Goal: Task Accomplishment & Management: Complete application form

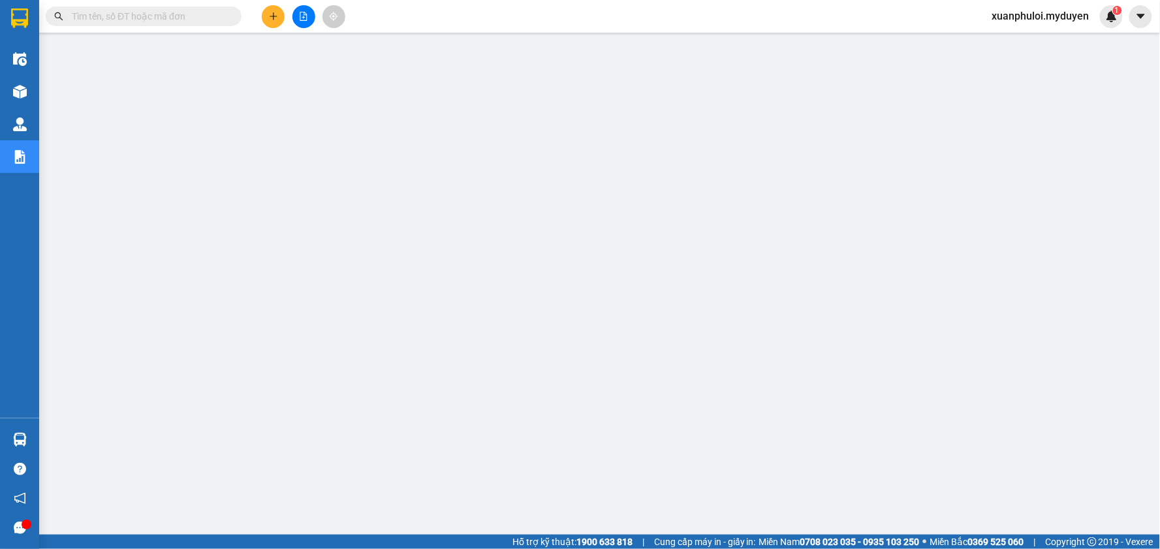
click at [270, 22] on button at bounding box center [273, 16] width 23 height 23
click at [298, 52] on div "Tạo đơn hàng" at bounding box center [324, 49] width 57 height 14
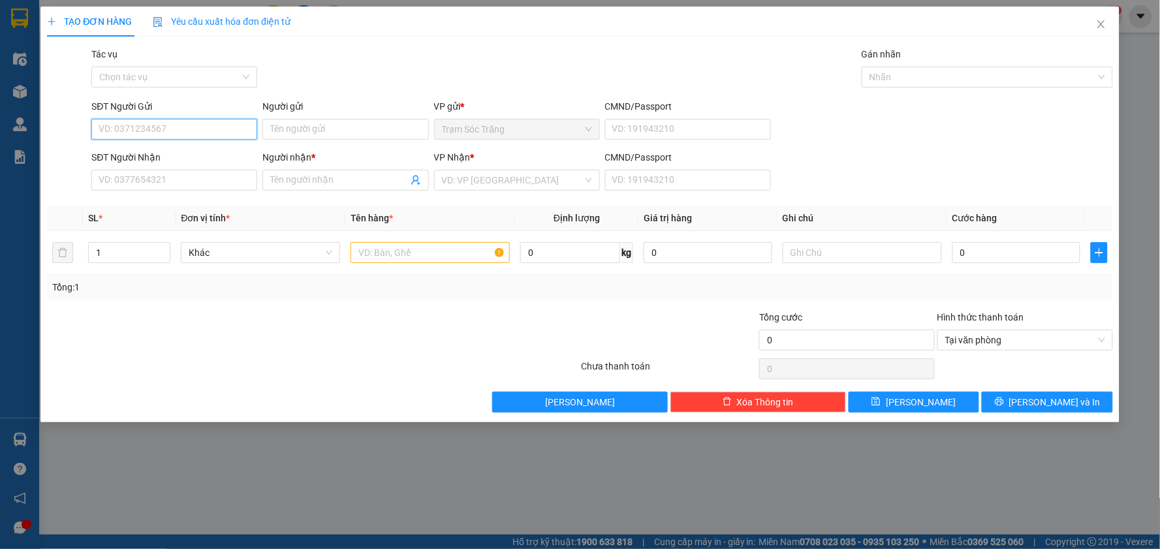
click at [146, 134] on input "SĐT Người Gửi" at bounding box center [174, 129] width 166 height 21
click at [146, 153] on div "0589336090 - [GEOGRAPHIC_DATA]" at bounding box center [174, 155] width 150 height 14
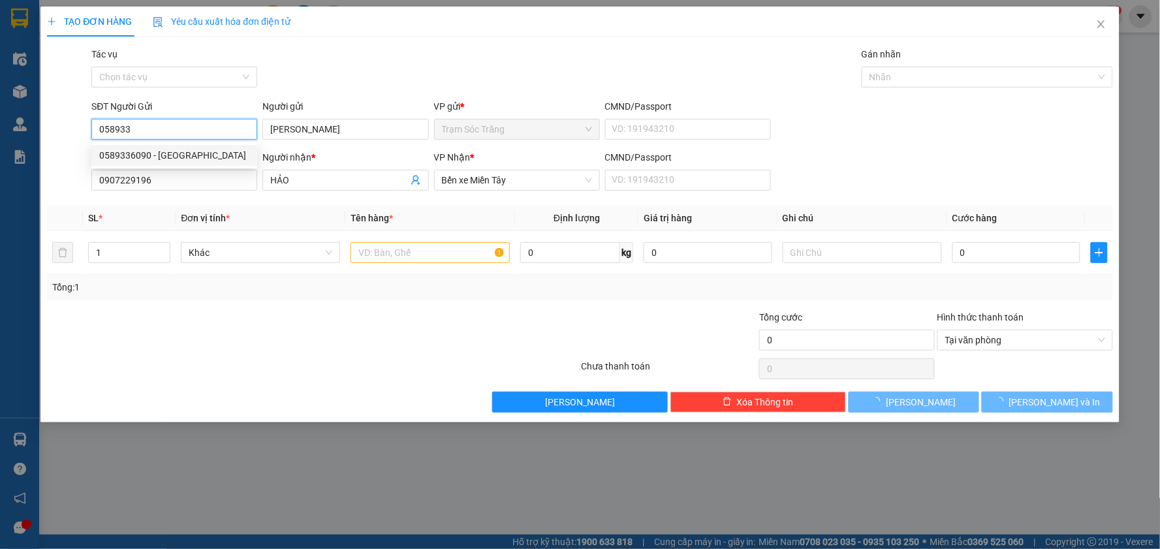
type input "0589336090"
type input "[PERSON_NAME]"
type input "0907229196"
type input "HẢO"
type input "30.000"
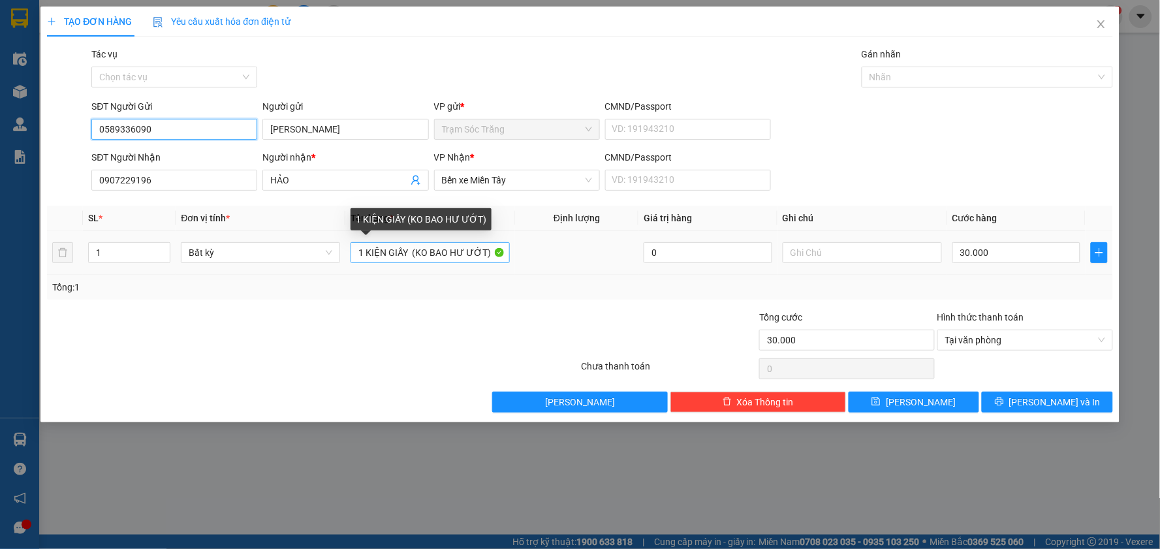
type input "0589336090"
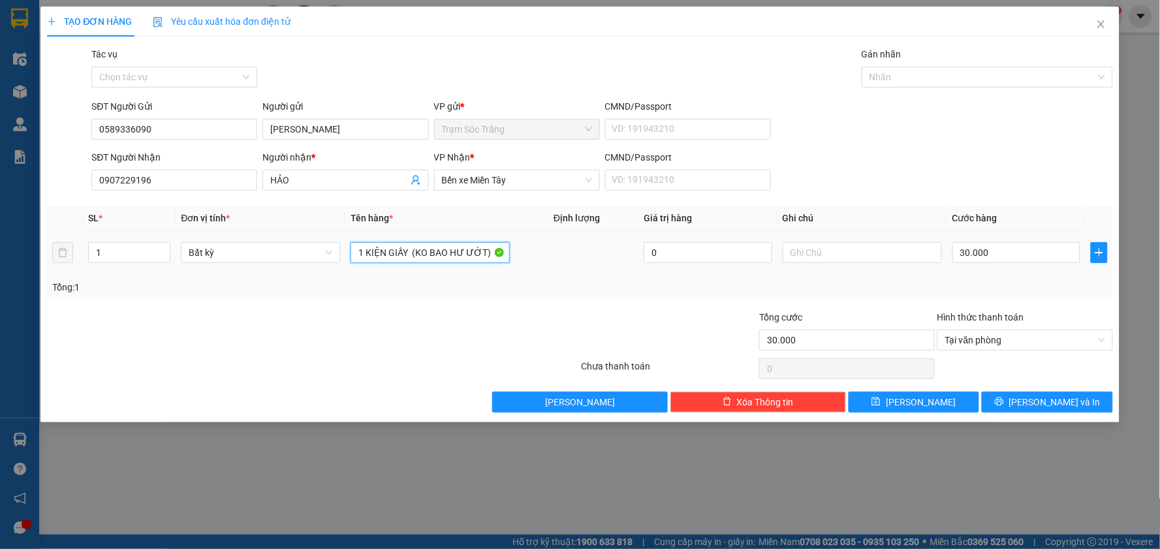
drag, startPoint x: 409, startPoint y: 255, endPoint x: 343, endPoint y: 272, distance: 68.2
click at [354, 270] on td "1 KIỆN GIẤY (KO BAO HƯ ƯỚT)" at bounding box center [430, 253] width 170 height 44
type input "1 [PERSON_NAME] KIỆN ĐT (KO BAO HƯ ƯỚT)"
click at [977, 260] on input "30.000" at bounding box center [1016, 252] width 129 height 21
type input "5"
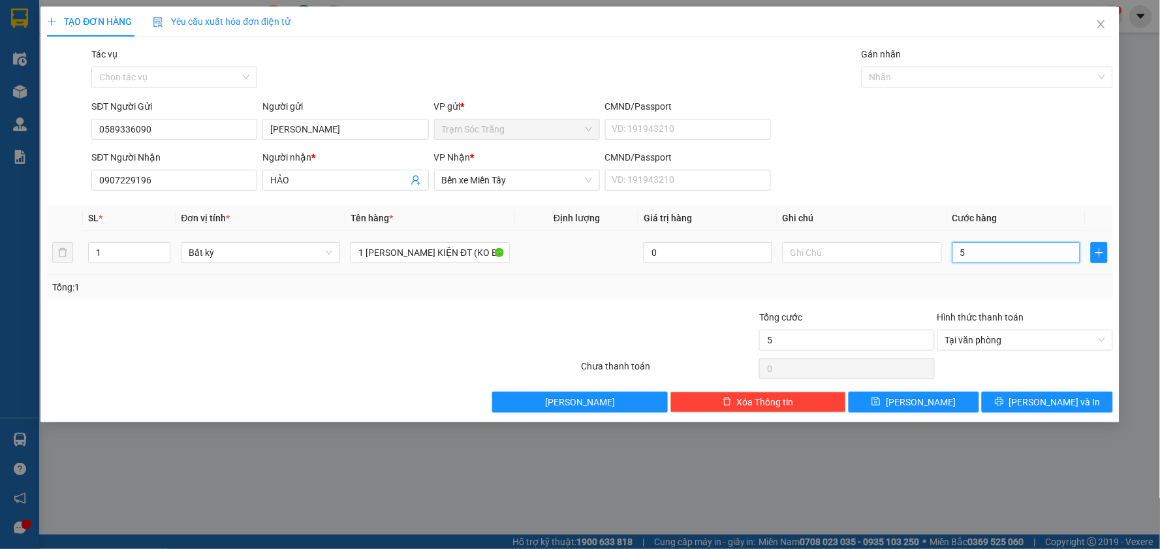
type input "50"
type input "500"
type input "5.000"
type input "50.000"
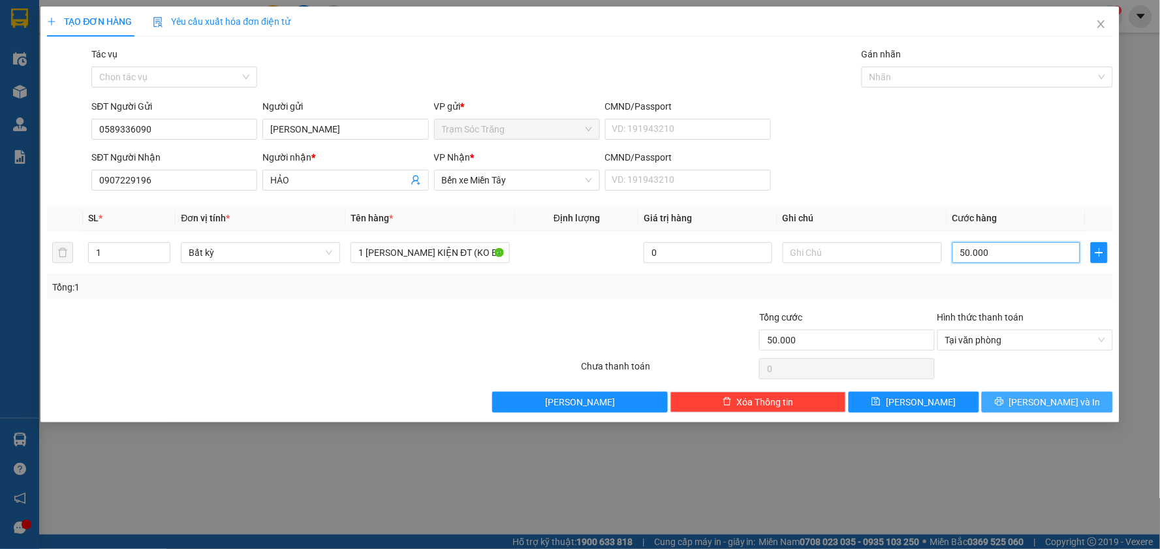
type input "50.000"
click at [1051, 402] on span "[PERSON_NAME] và In" at bounding box center [1054, 402] width 91 height 14
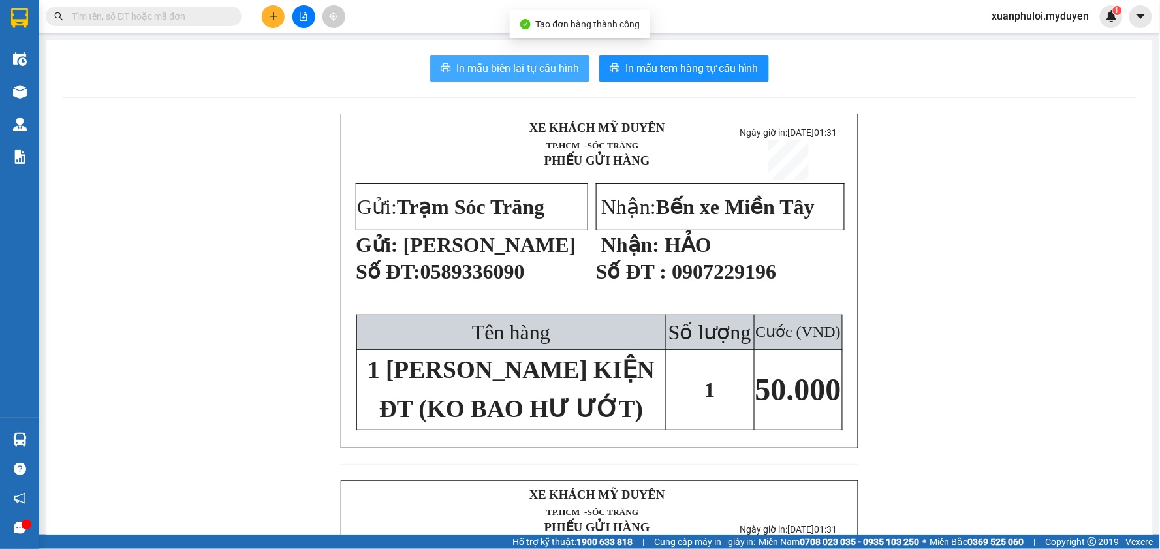
click at [518, 67] on span "In mẫu biên lai tự cấu hình" at bounding box center [517, 68] width 123 height 16
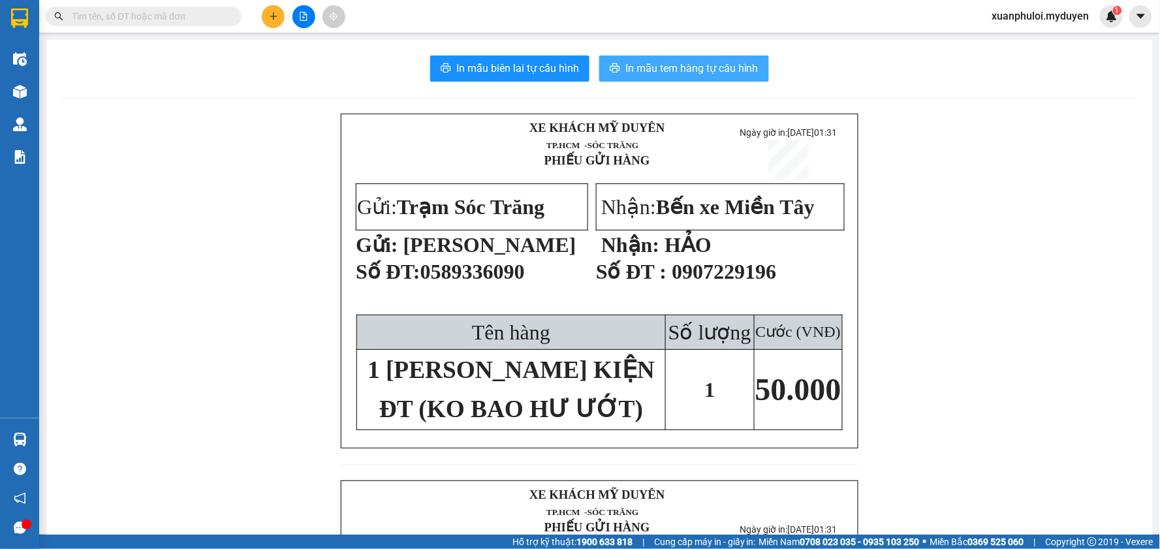
click at [634, 63] on span "In mẫu tem hàng tự cấu hình" at bounding box center [691, 68] width 133 height 16
